Goal: Information Seeking & Learning: Learn about a topic

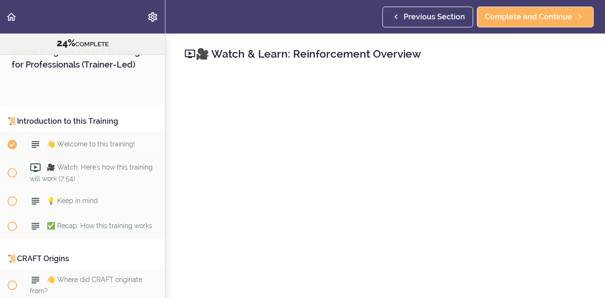
scroll to position [3474, 0]
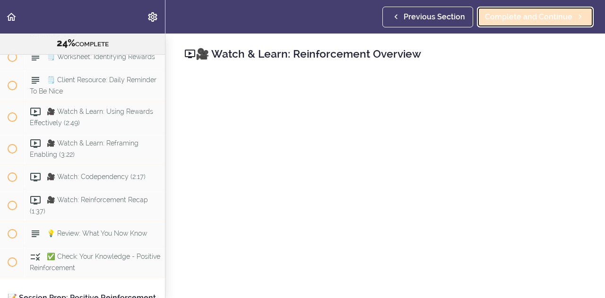
click at [522, 18] on span "Complete and Continue" at bounding box center [528, 16] width 87 height 11
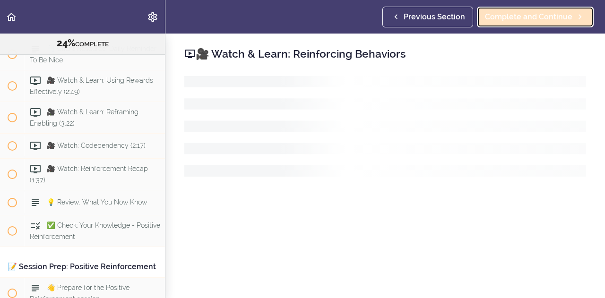
scroll to position [3506, 0]
click at [551, 18] on span "Complete and Continue" at bounding box center [528, 16] width 87 height 11
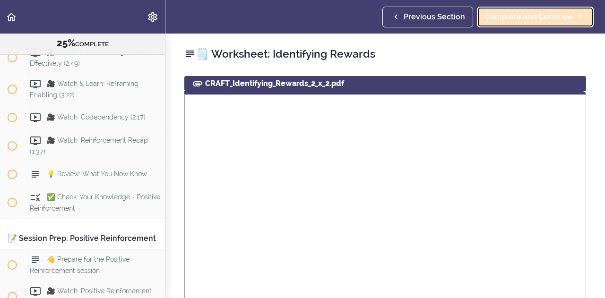
scroll to position [3537, 0]
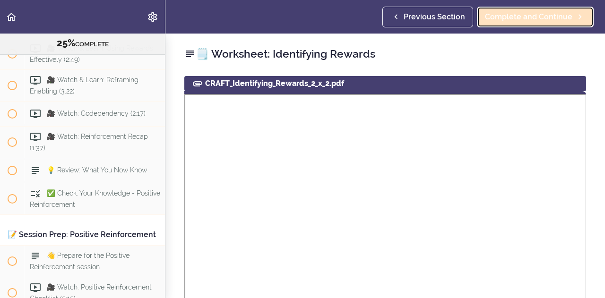
click at [551, 18] on span "Complete and Continue" at bounding box center [528, 16] width 87 height 11
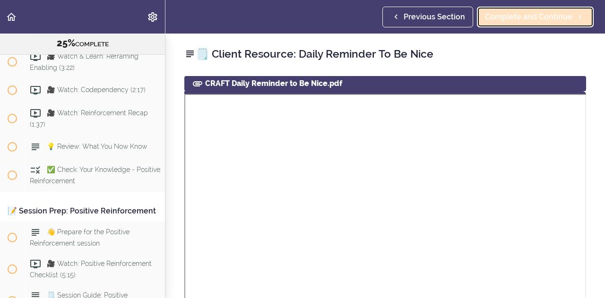
scroll to position [3569, 0]
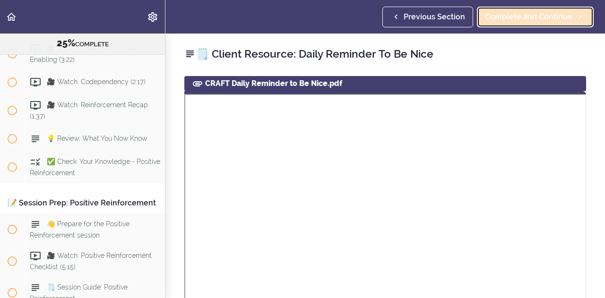
click at [551, 18] on span "Complete and Continue" at bounding box center [528, 16] width 87 height 11
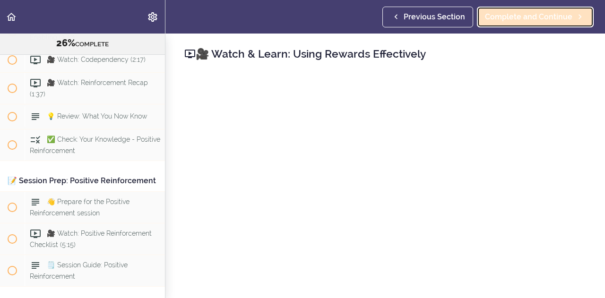
scroll to position [3601, 0]
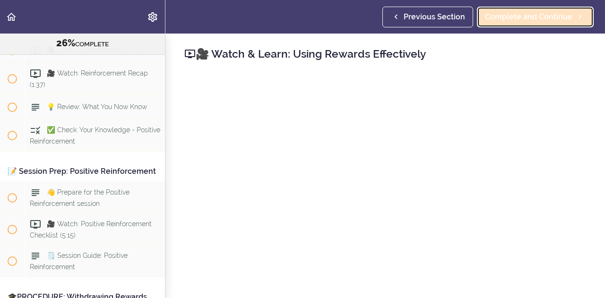
click at [522, 17] on span "Complete and Continue" at bounding box center [528, 16] width 87 height 11
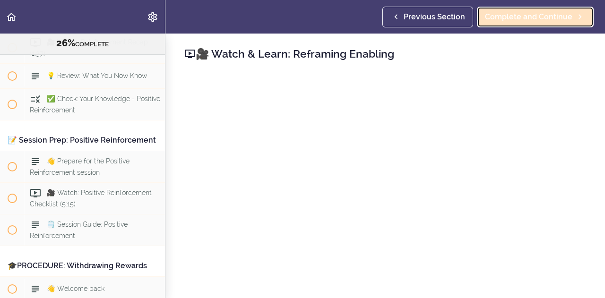
scroll to position [3632, 0]
click at [555, 17] on span "Complete and Continue" at bounding box center [528, 16] width 87 height 11
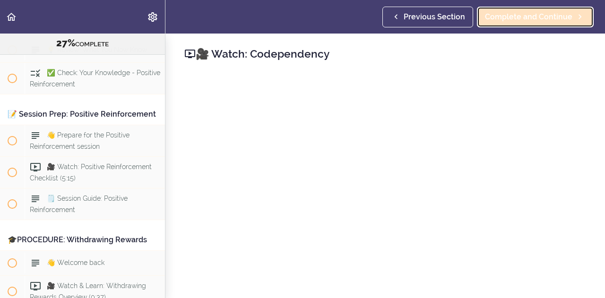
scroll to position [3664, 0]
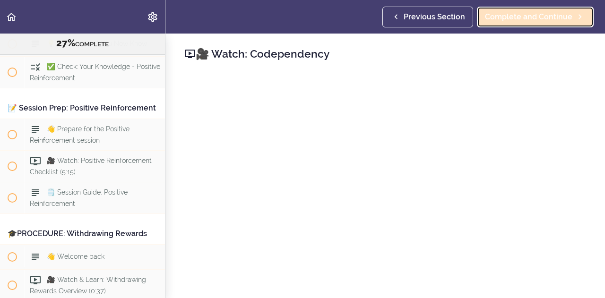
click at [535, 18] on span "Complete and Continue" at bounding box center [528, 16] width 87 height 11
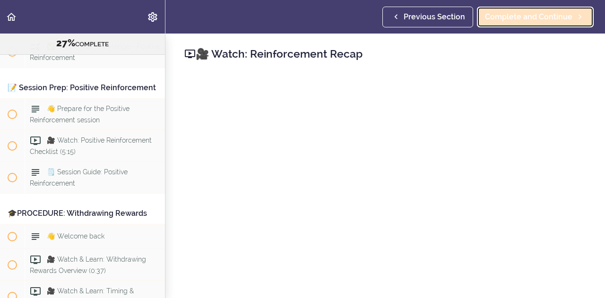
scroll to position [3689, 0]
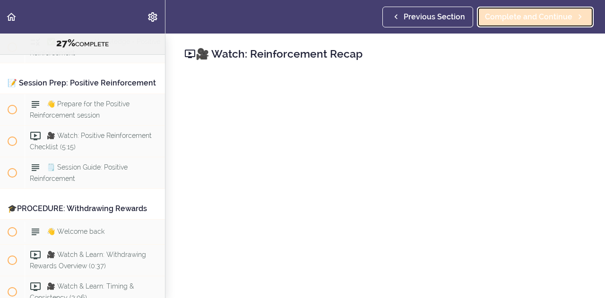
click at [540, 9] on link "Complete and Continue" at bounding box center [535, 17] width 117 height 21
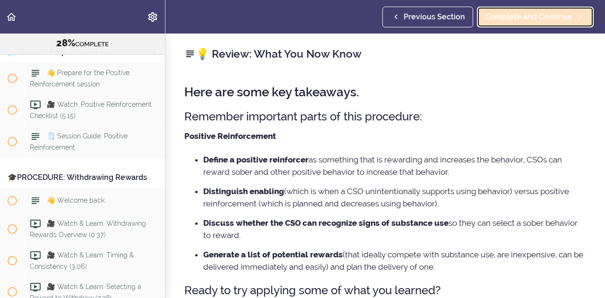
scroll to position [3721, 0]
click at [540, 9] on link "Complete and Continue" at bounding box center [535, 17] width 117 height 21
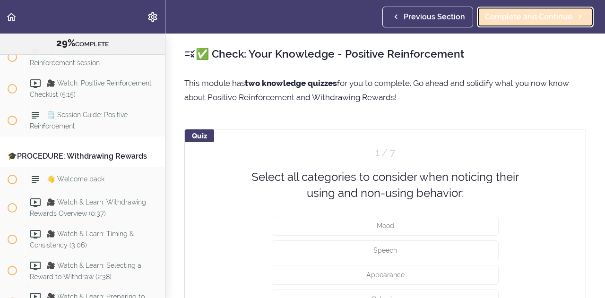
scroll to position [3745, 0]
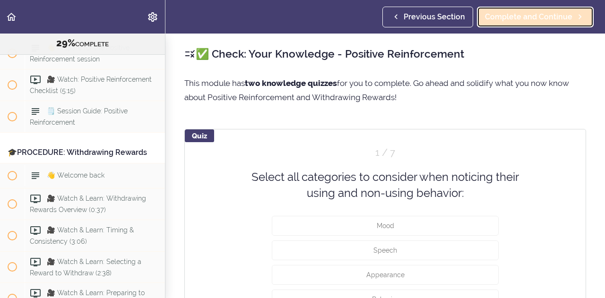
click at [540, 9] on link "Complete and Continue" at bounding box center [535, 17] width 117 height 21
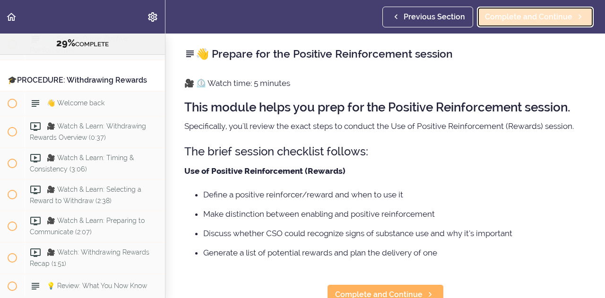
scroll to position [3819, 0]
click at [540, 9] on link "Complete and Continue" at bounding box center [535, 17] width 117 height 21
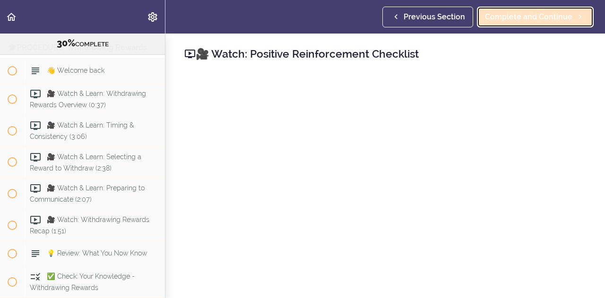
scroll to position [3851, 0]
